Goal: Task Accomplishment & Management: Manage account settings

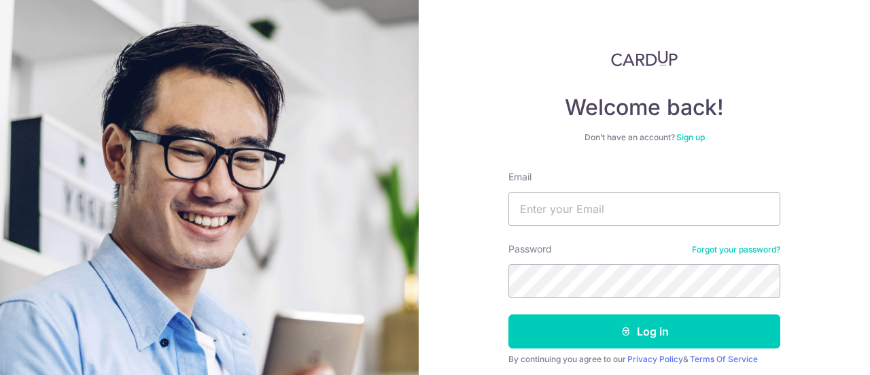
scroll to position [97, 0]
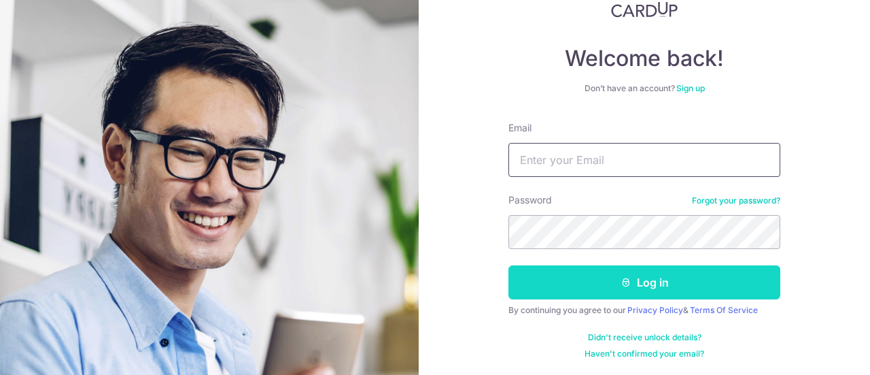
type input "[EMAIL_ADDRESS][DOMAIN_NAME]"
click at [670, 282] on button "Log in" at bounding box center [644, 282] width 272 height 34
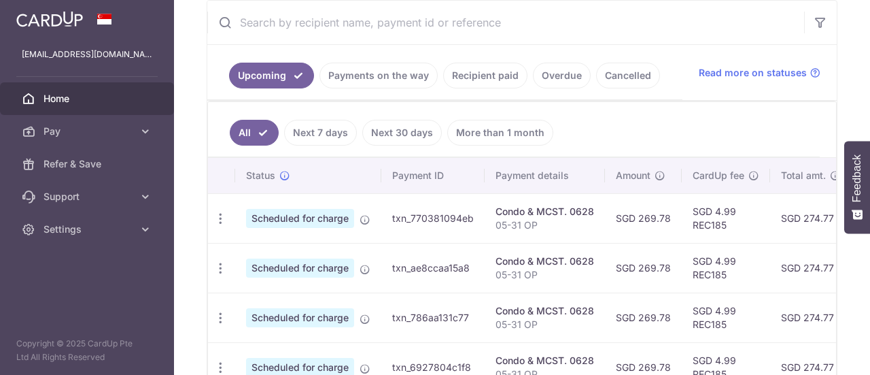
scroll to position [272, 0]
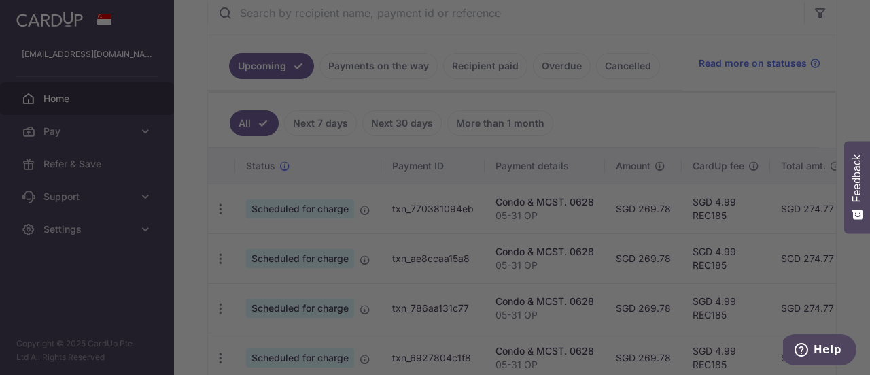
click at [657, 92] on div at bounding box center [439, 189] width 879 height 379
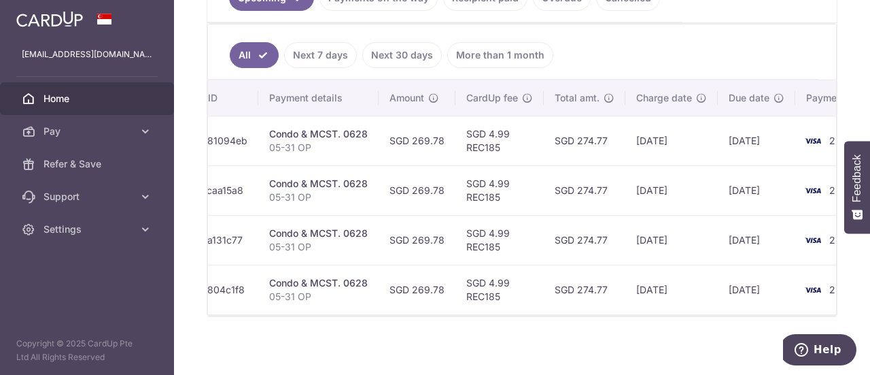
scroll to position [0, 239]
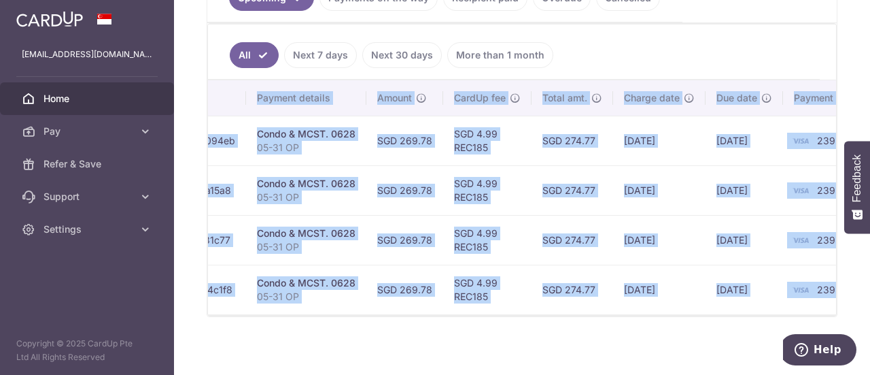
drag, startPoint x: 635, startPoint y: 317, endPoint x: 676, endPoint y: 311, distance: 41.1
click at [676, 311] on div "Status Payment ID Payment details Amount CardUp fee Total amt. Charge date Due …" at bounding box center [522, 197] width 628 height 235
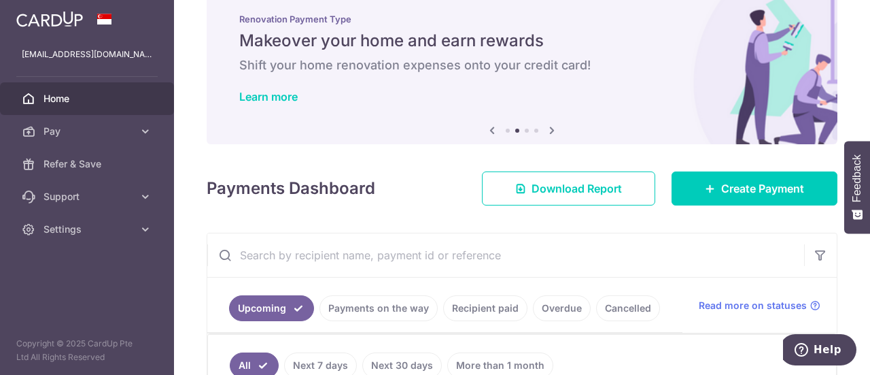
scroll to position [0, 0]
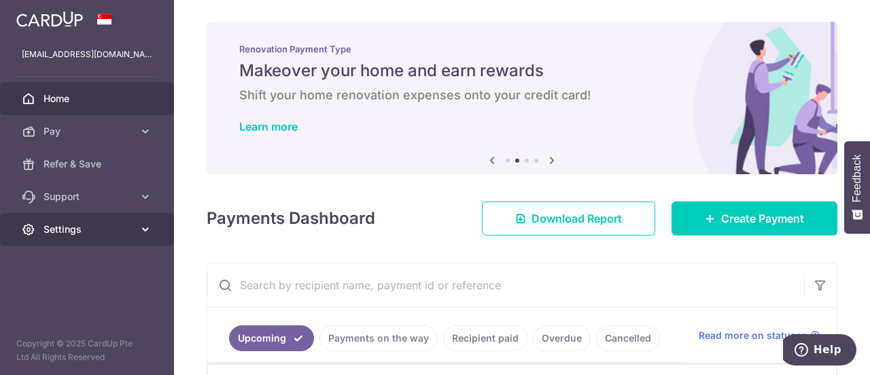
click at [95, 220] on link "Settings" at bounding box center [87, 229] width 174 height 33
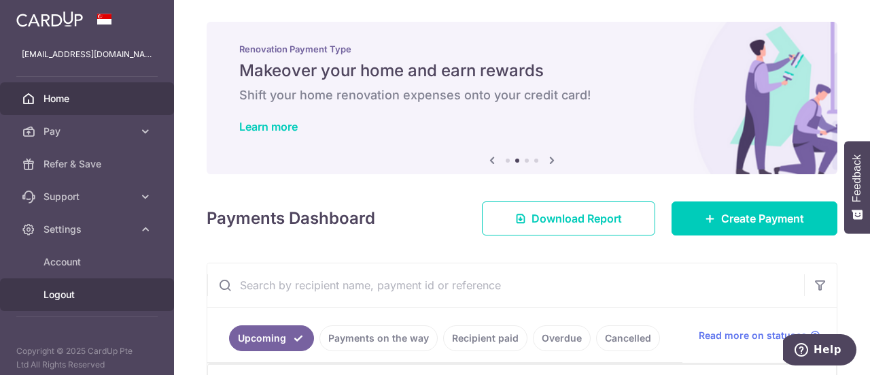
click at [71, 296] on span "Logout" at bounding box center [89, 295] width 90 height 14
